Goal: Information Seeking & Learning: Learn about a topic

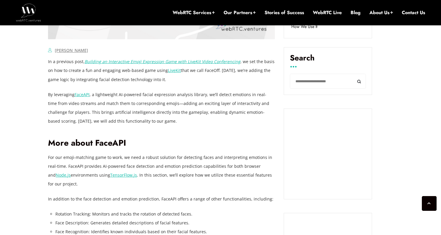
scroll to position [393, 0]
click at [126, 74] on p "In a previous post, Building an Interactive Emoji Expression Game with LiveKit …" at bounding box center [161, 70] width 227 height 27
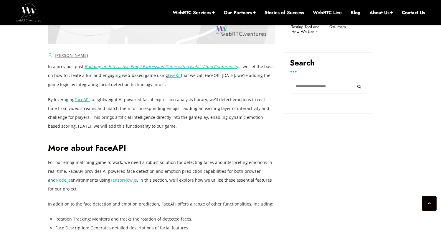
scroll to position [388, 0]
click at [187, 122] on p "By leveraging FaceAPI , a lightweight AI-powered facial expression analysis lib…" at bounding box center [161, 112] width 227 height 35
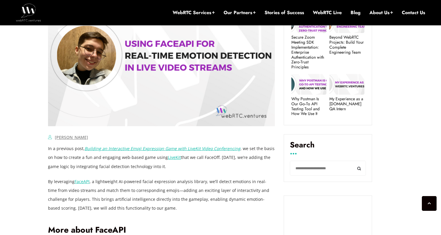
scroll to position [304, 0]
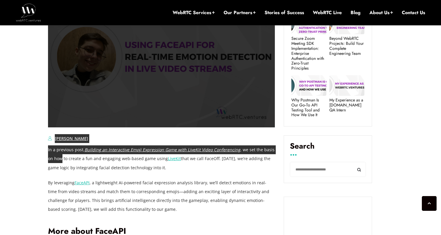
drag, startPoint x: 48, startPoint y: 149, endPoint x: 56, endPoint y: 161, distance: 15.0
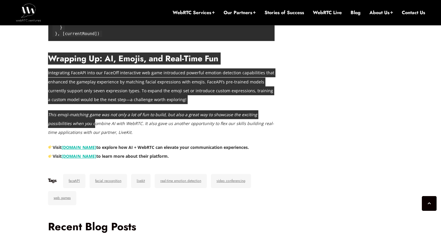
scroll to position [2535, 0]
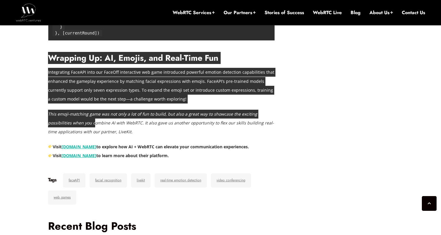
drag, startPoint x: 48, startPoint y: 150, endPoint x: 123, endPoint y: 191, distance: 85.5
copy div "Lo i dolorsit amet, Consecte ad Elitseddoei Tempo Incididunt Utla etdo MagnAal …"
